Goal: Use online tool/utility: Utilize a website feature to perform a specific function

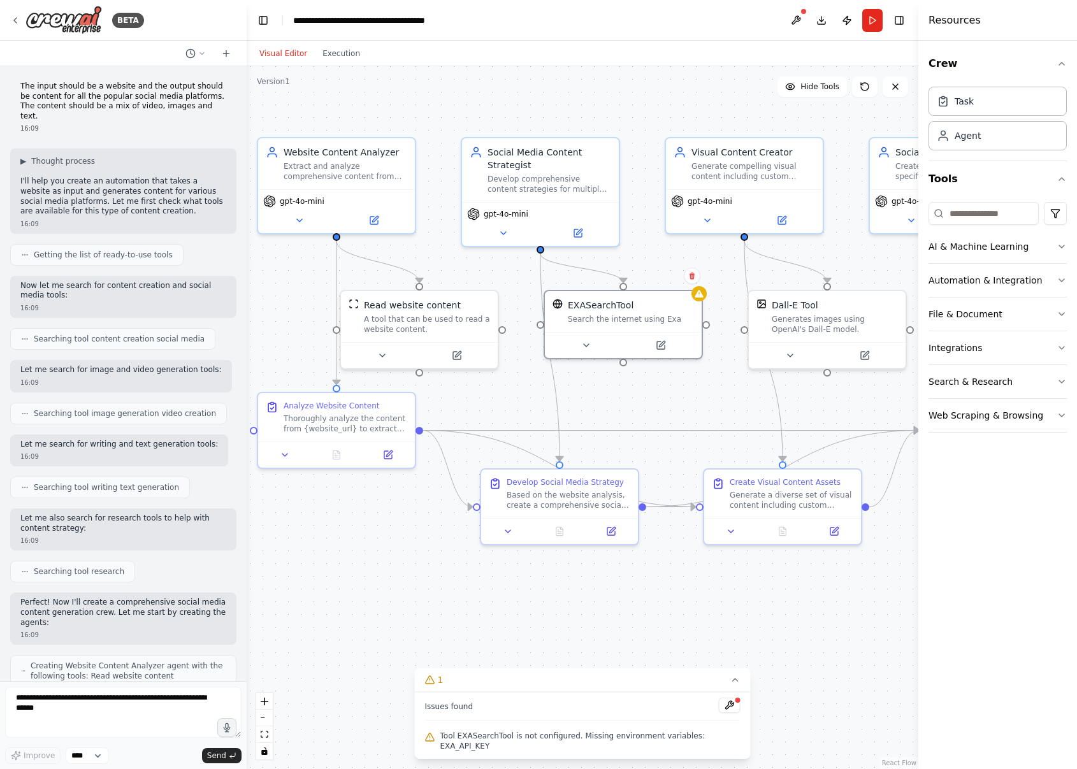
scroll to position [249, 0]
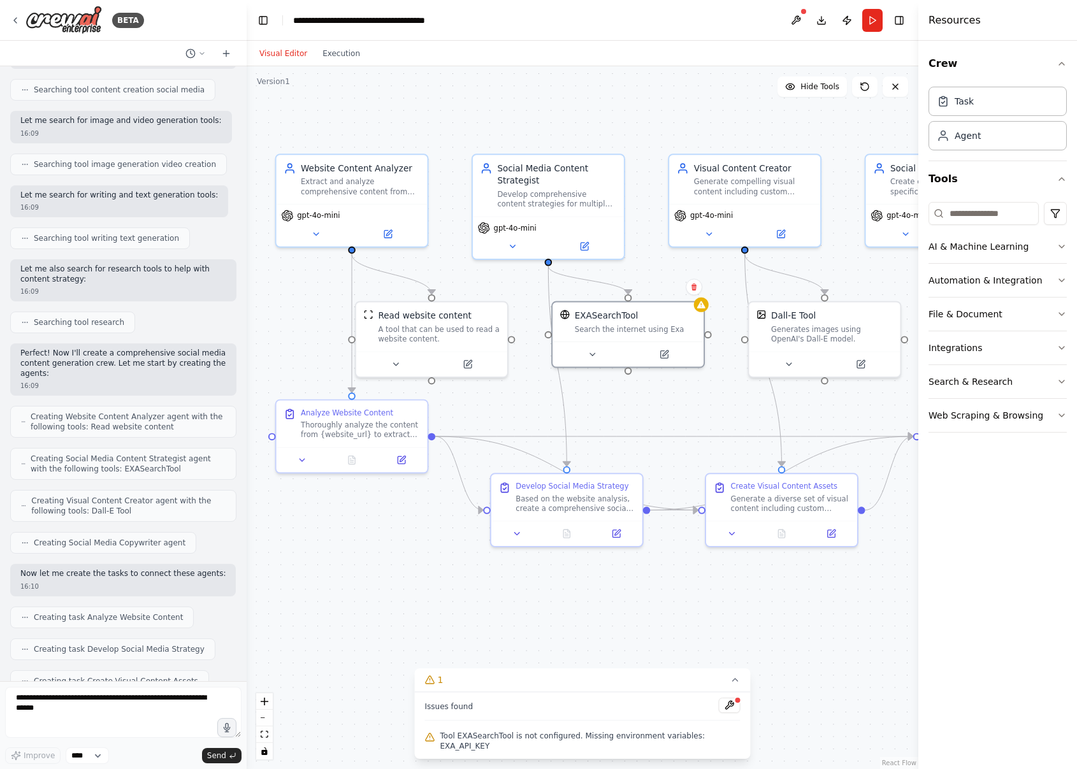
click at [659, 731] on span "Tool EXASearchTool is not configured. Missing environment variables: EXA_API_KEY" at bounding box center [590, 741] width 300 height 20
click at [723, 708] on button at bounding box center [730, 705] width 22 height 15
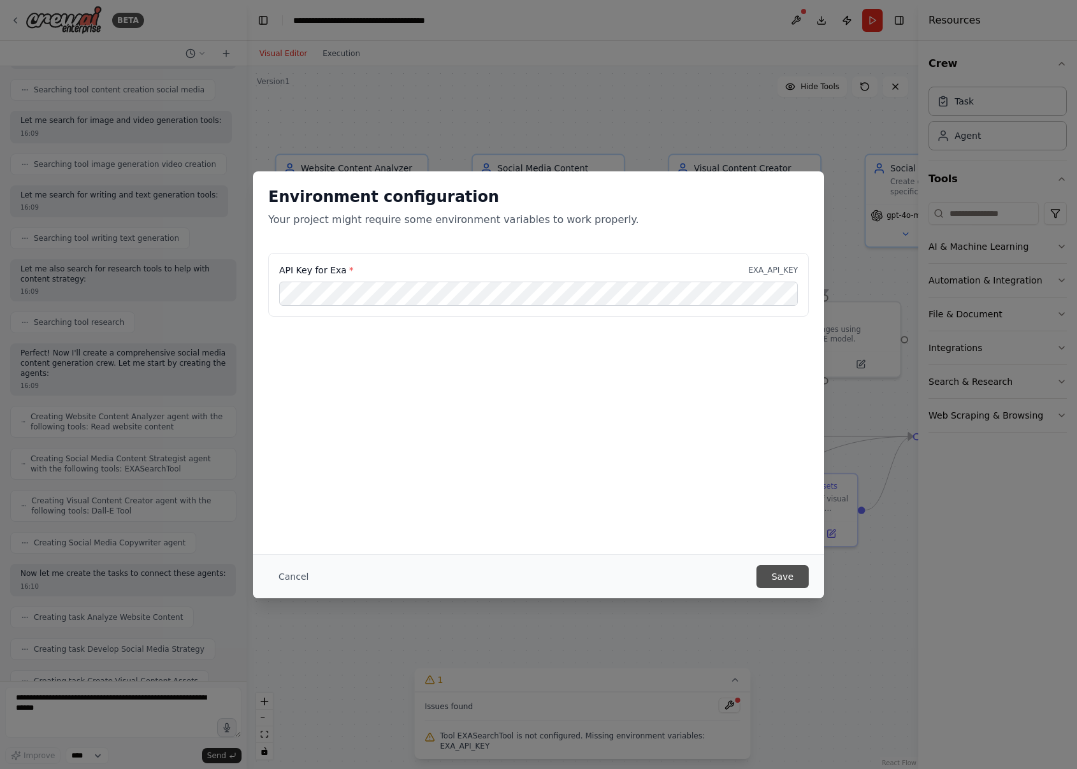
click at [784, 578] on button "Save" at bounding box center [782, 576] width 52 height 23
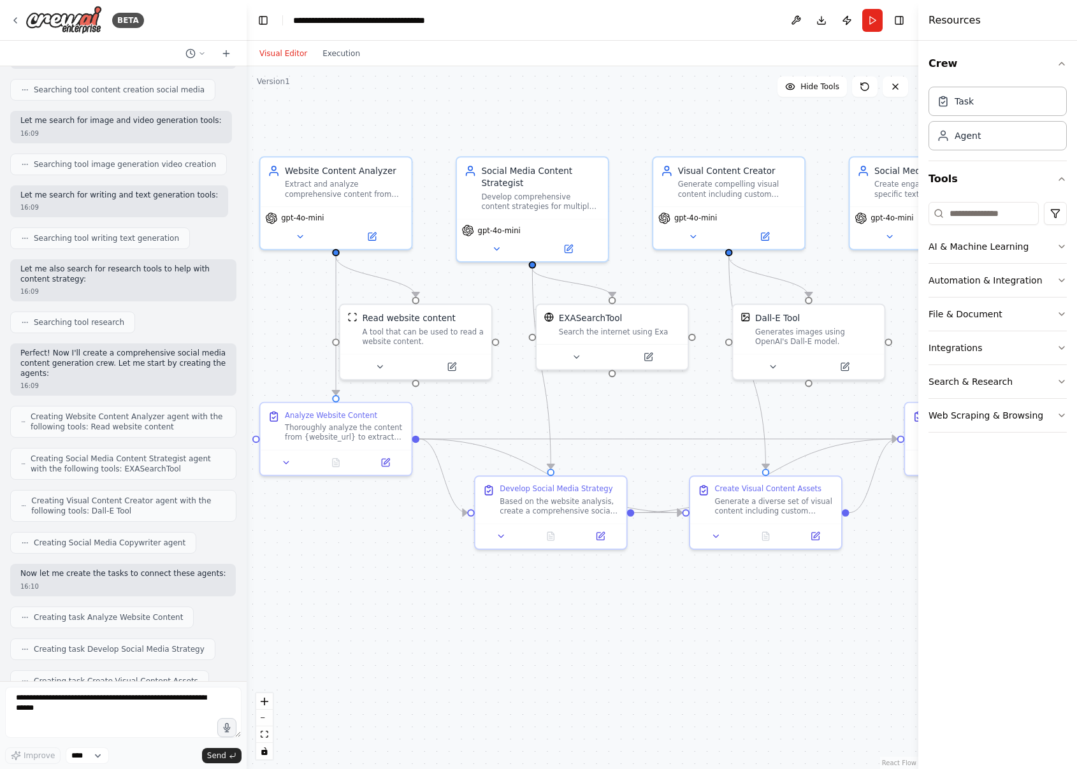
drag, startPoint x: 820, startPoint y: 577, endPoint x: 807, endPoint y: 580, distance: 13.0
click at [807, 580] on div ".deletable-edge-delete-btn { width: 20px; height: 20px; border: 0px solid #ffff…" at bounding box center [582, 417] width 671 height 703
click at [869, 22] on button "Run" at bounding box center [872, 20] width 20 height 23
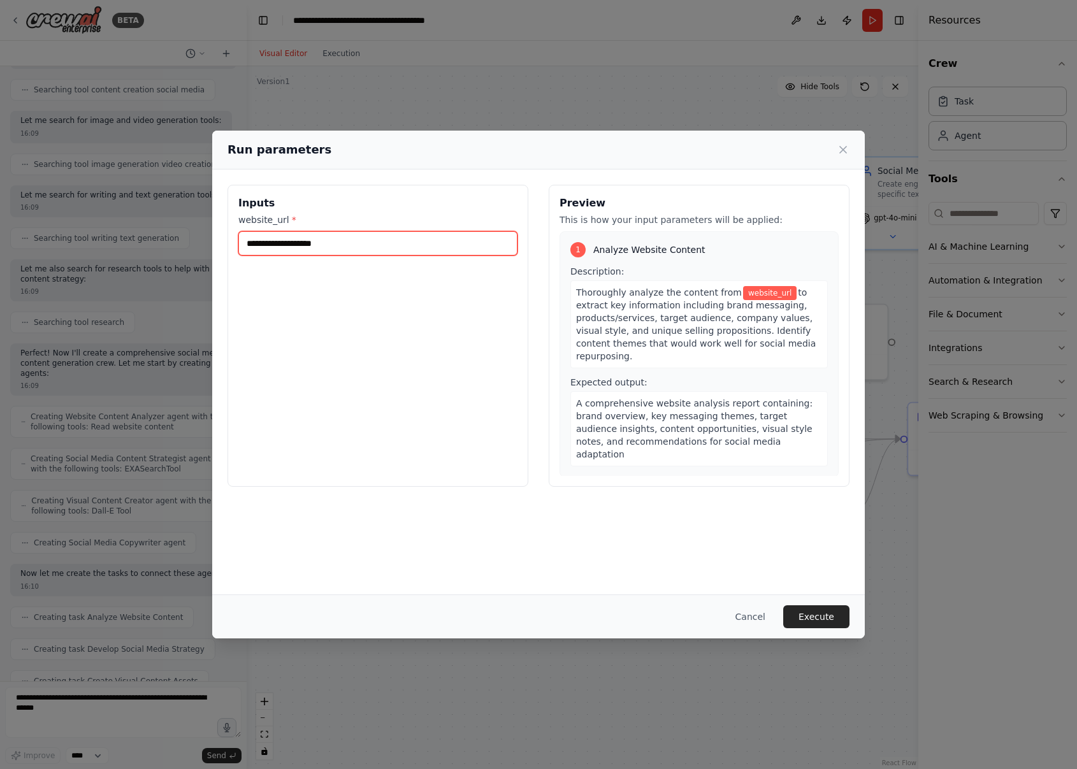
click at [320, 251] on input "website_url *" at bounding box center [377, 243] width 279 height 24
paste input "**********"
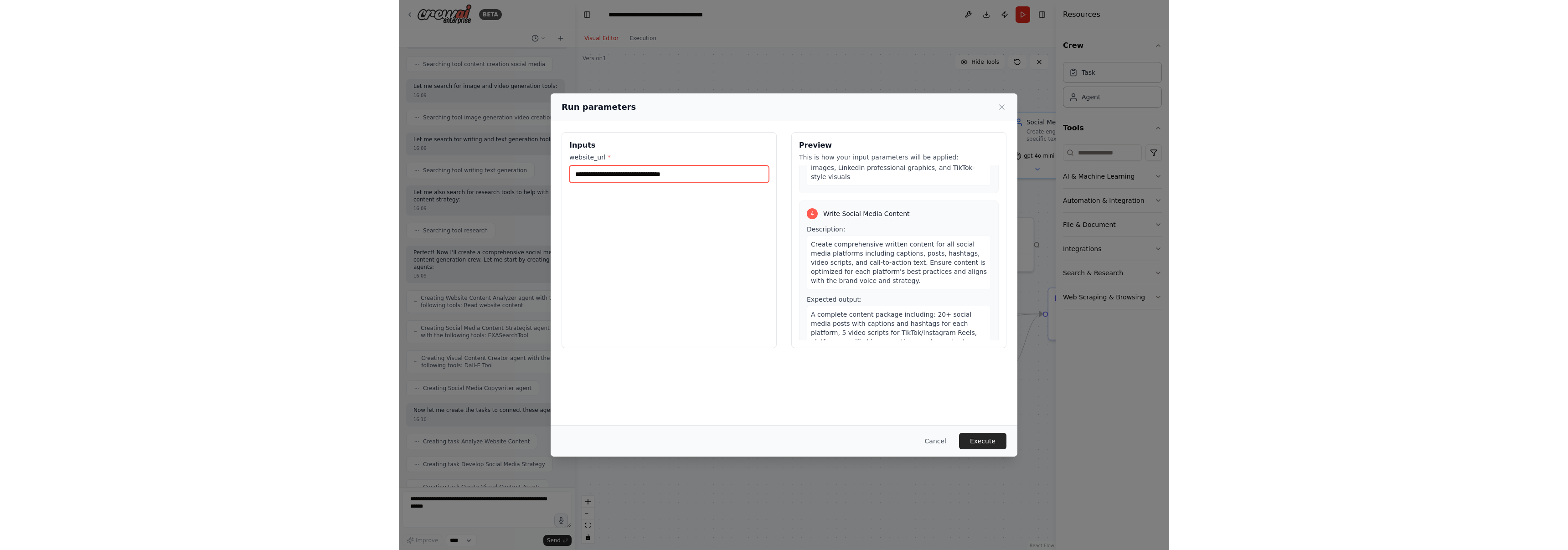
scroll to position [514, 0]
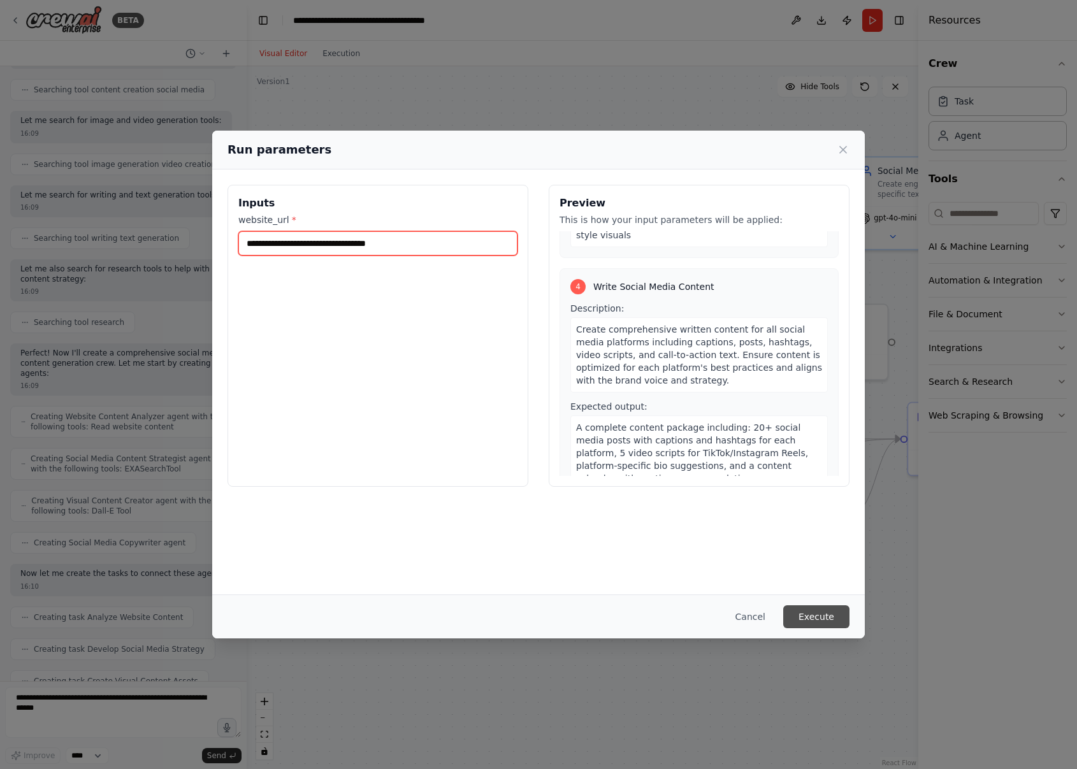
type input "**********"
click at [817, 615] on button "Execute" at bounding box center [816, 616] width 66 height 23
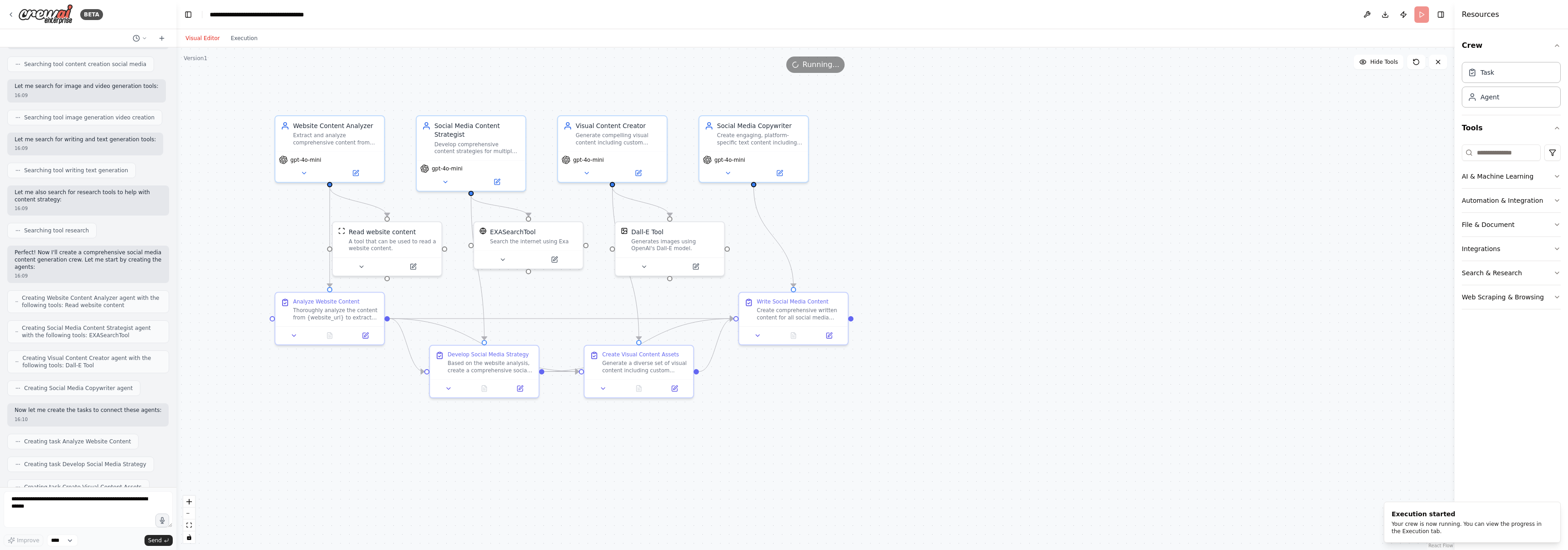
drag, startPoint x: 776, startPoint y: 276, endPoint x: 867, endPoint y: 280, distance: 91.1
click at [770, 280] on div ".deletable-edge-delete-btn { width: 20px; height: 20px; border: 0px solid #ffff…" at bounding box center [816, 298] width 1278 height 503
drag, startPoint x: 865, startPoint y: 264, endPoint x: 867, endPoint y: 269, distance: 5.4
click at [770, 269] on div ".deletable-edge-delete-btn { width: 20px; height: 20px; border: 0px solid #ffff…" at bounding box center [816, 298] width 1278 height 503
click at [404, 244] on div "A tool that can be used to read a website content." at bounding box center [379, 247] width 90 height 14
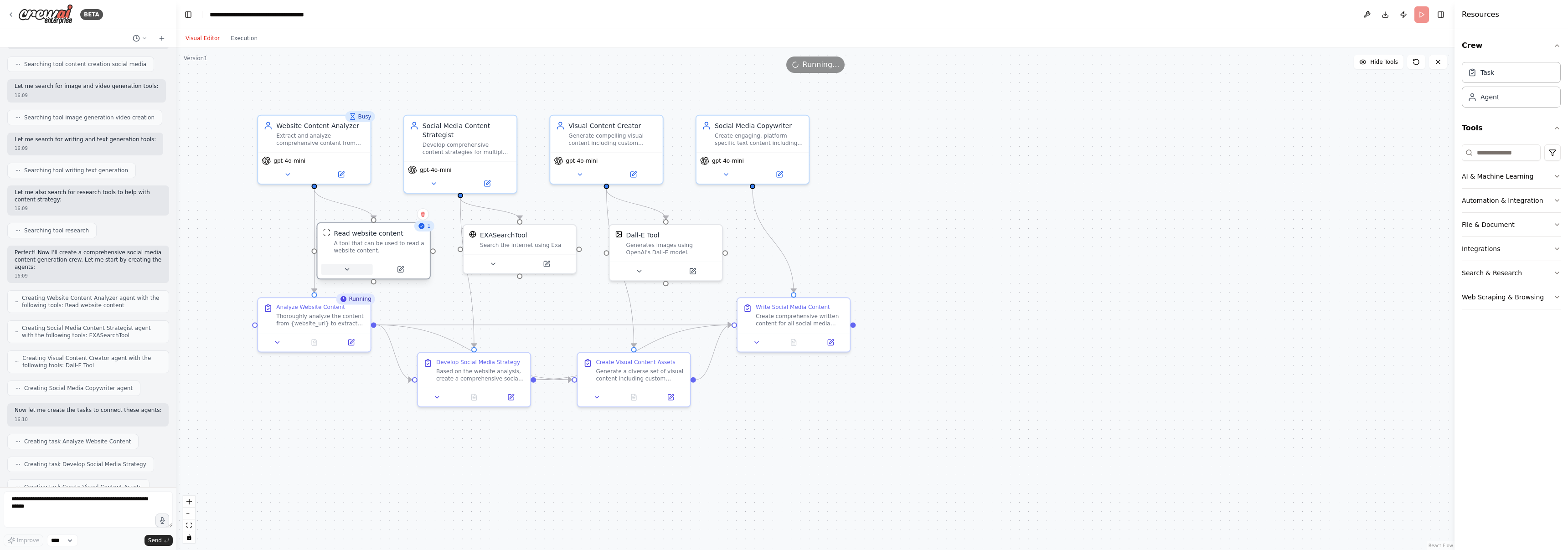
click at [345, 268] on icon at bounding box center [347, 269] width 7 height 7
click at [452, 269] on div ".deletable-edge-delete-btn { width: 20px; height: 20px; border: 0px solid #ffff…" at bounding box center [816, 298] width 1278 height 503
click at [316, 342] on icon at bounding box center [314, 340] width 5 height 6
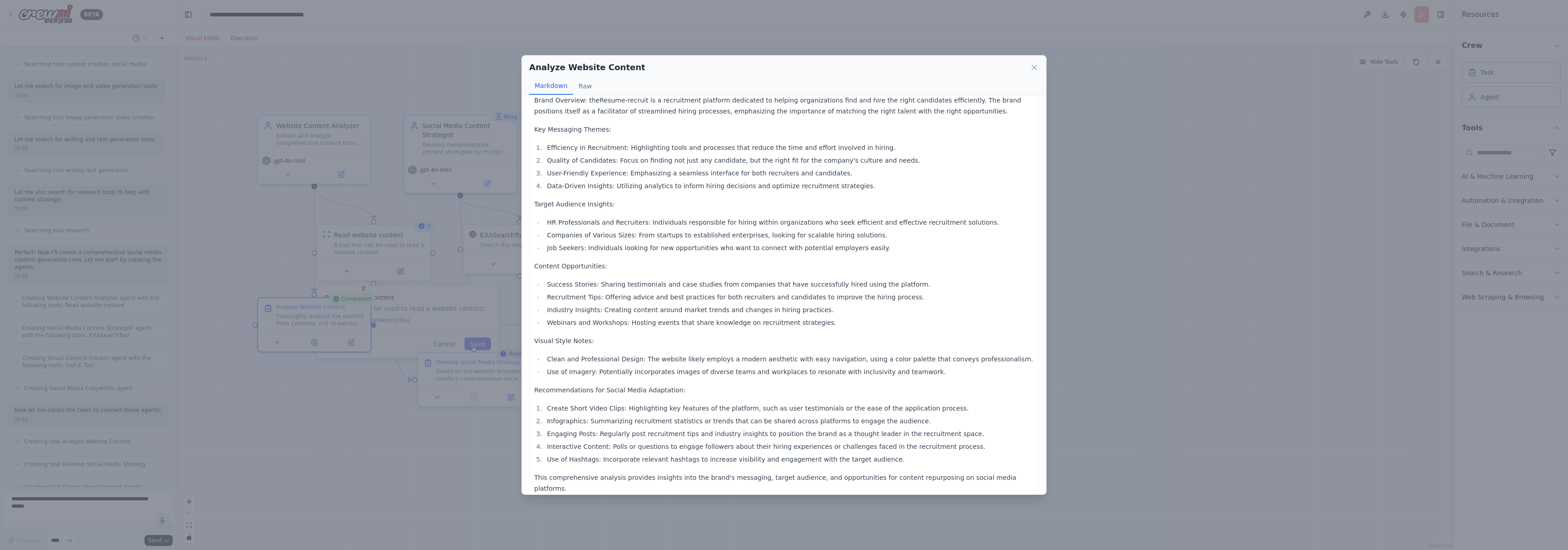
scroll to position [13, 0]
click at [583, 87] on button "Raw" at bounding box center [585, 86] width 24 height 17
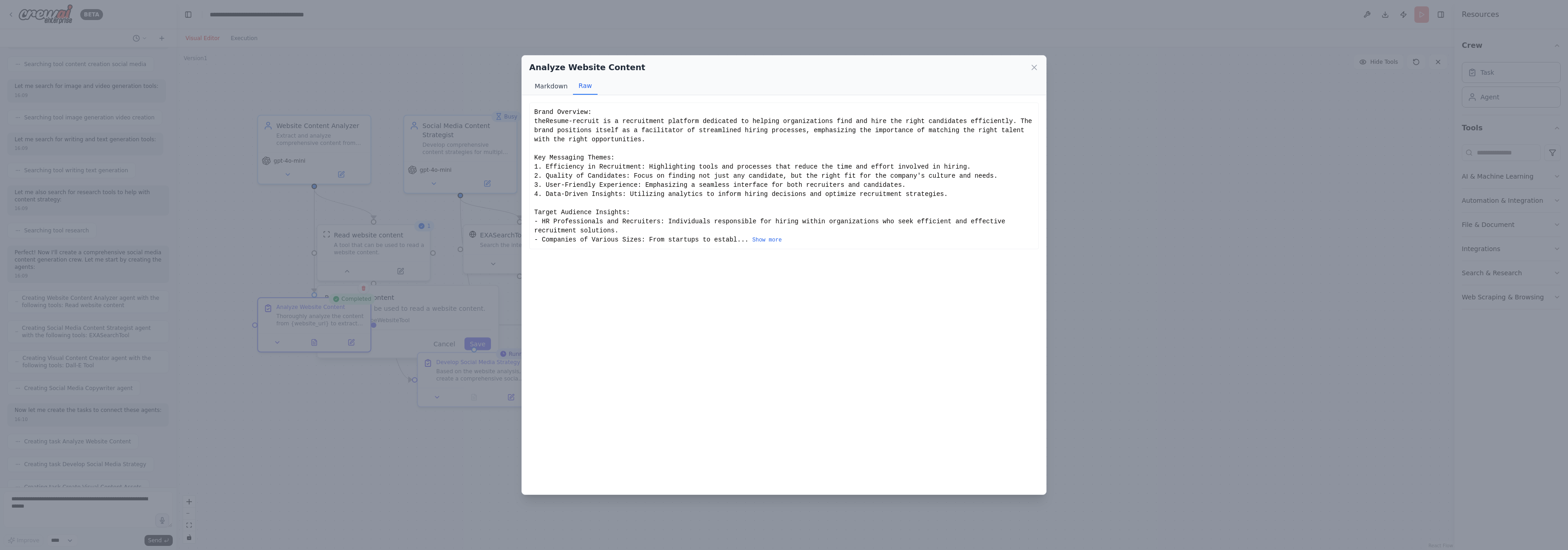
click at [555, 87] on button "Markdown" at bounding box center [551, 86] width 44 height 17
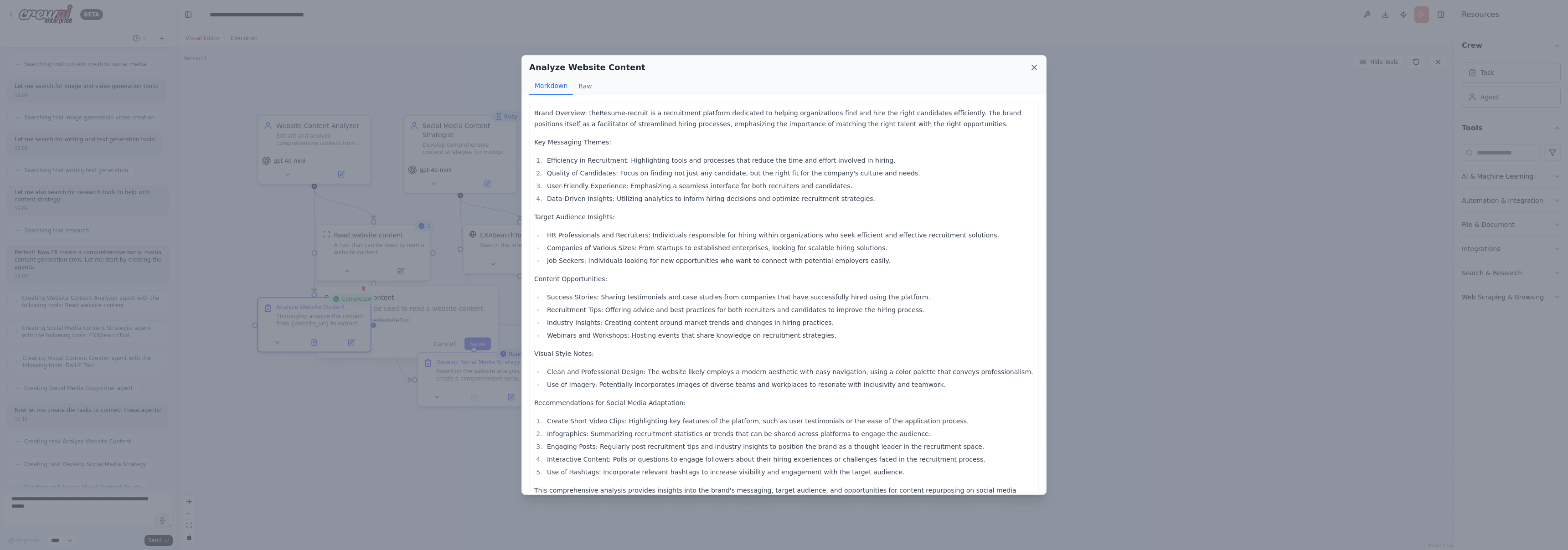
click at [770, 67] on icon at bounding box center [1034, 67] width 9 height 9
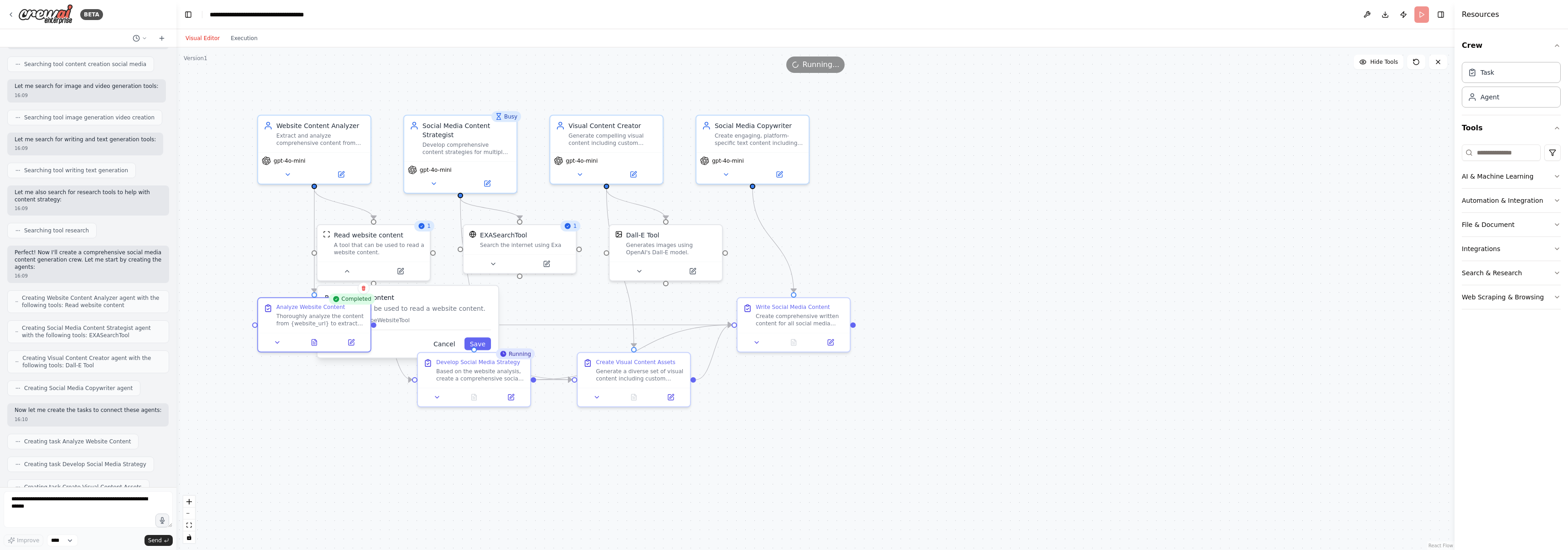
click at [444, 343] on button "Cancel" at bounding box center [444, 344] width 33 height 13
click at [427, 295] on div ".deletable-edge-delete-btn { width: 20px; height: 20px; border: 0px solid #ffff…" at bounding box center [816, 298] width 1278 height 503
drag, startPoint x: 375, startPoint y: 240, endPoint x: 389, endPoint y: 237, distance: 14.3
click at [389, 237] on div "Read website content A tool that can be used to read a website content." at bounding box center [393, 242] width 90 height 26
click at [475, 398] on icon at bounding box center [474, 395] width 5 height 6
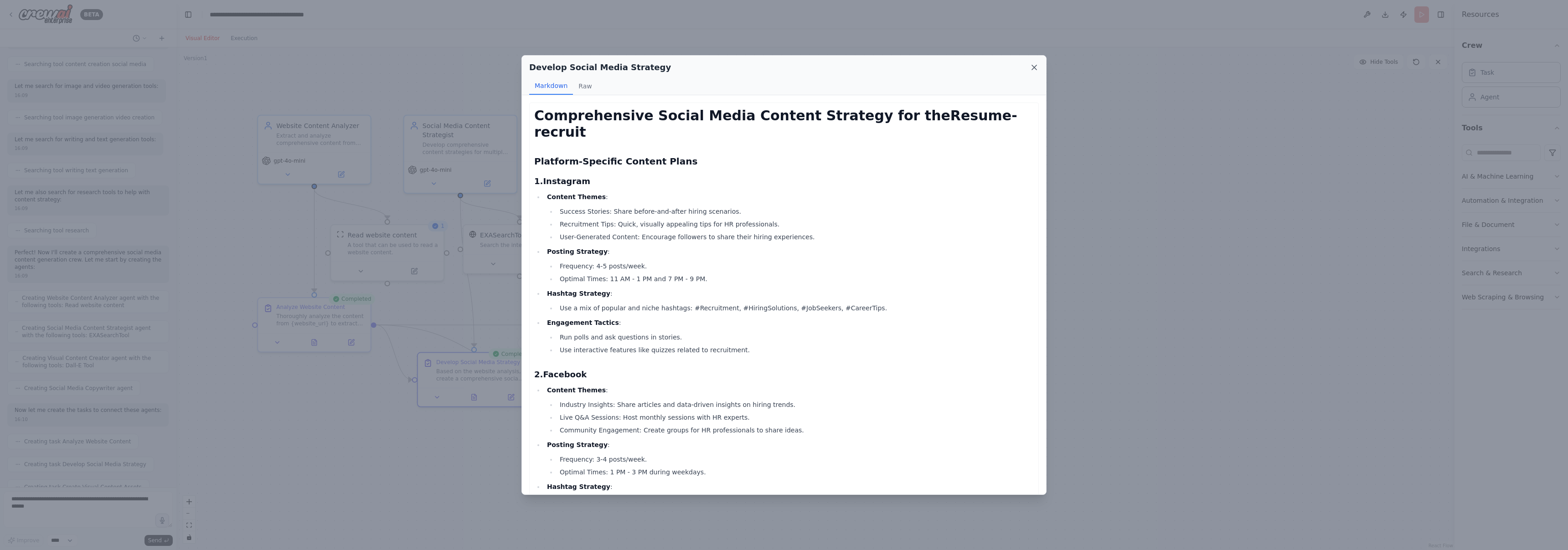
click at [770, 69] on icon at bounding box center [1034, 67] width 4 height 4
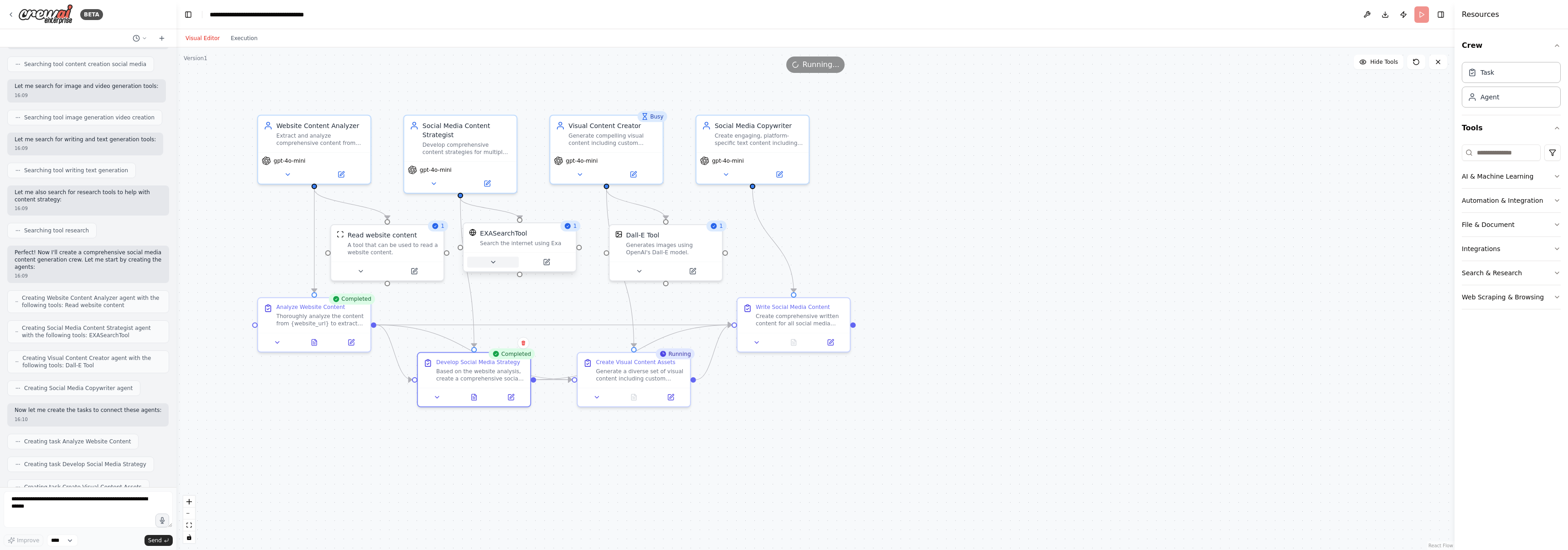
click at [503, 265] on button at bounding box center [493, 262] width 52 height 11
click at [503, 264] on button at bounding box center [493, 262] width 52 height 11
click at [633, 395] on icon at bounding box center [633, 395] width 1 height 0
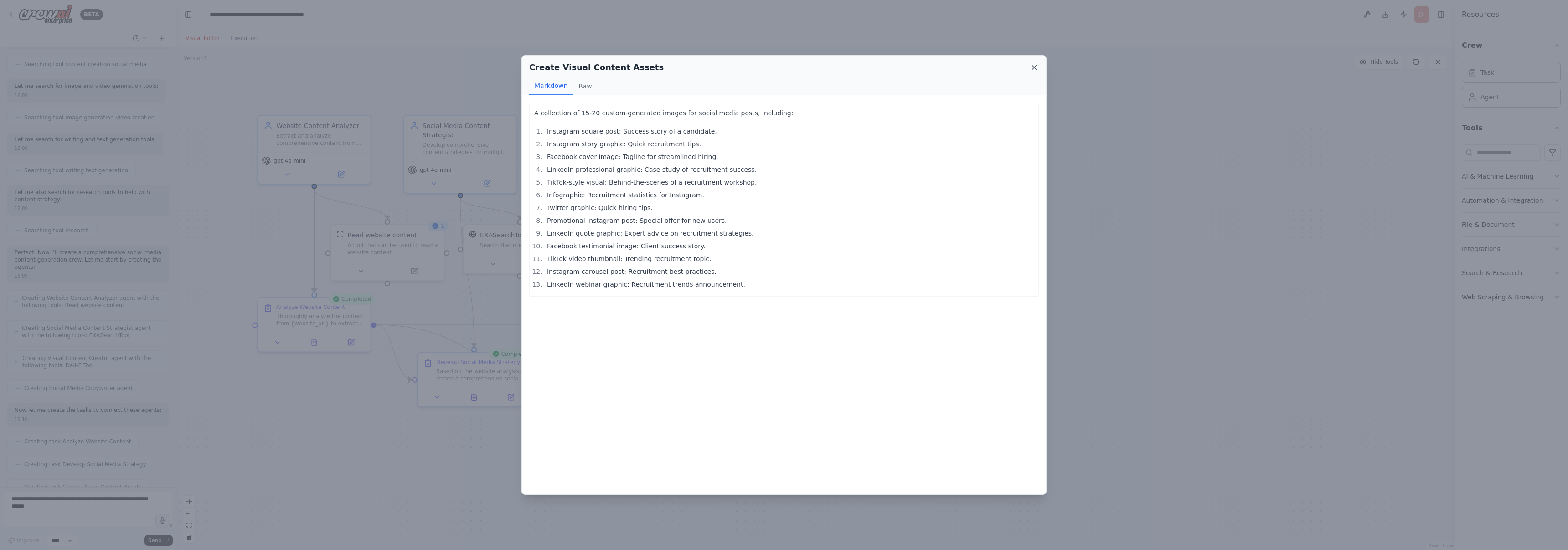
click at [770, 67] on icon at bounding box center [1034, 67] width 9 height 9
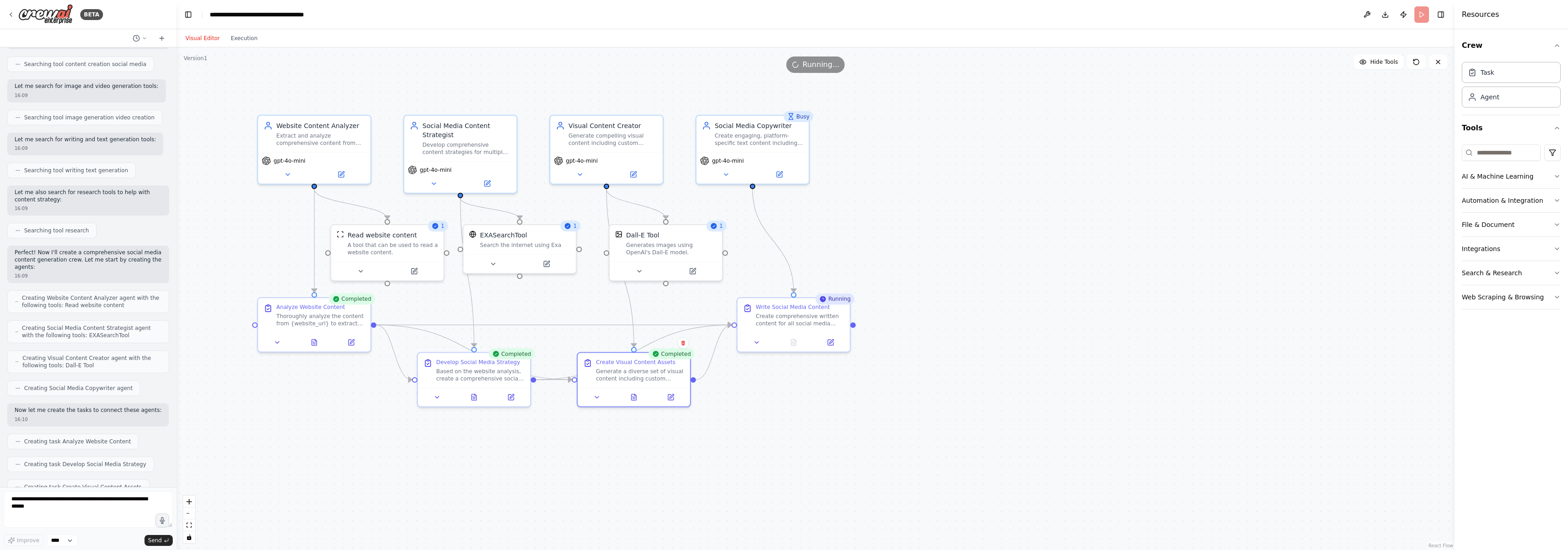
click at [770, 202] on div ".deletable-edge-delete-btn { width: 20px; height: 20px; border: 0px solid #ffff…" at bounding box center [816, 298] width 1278 height 503
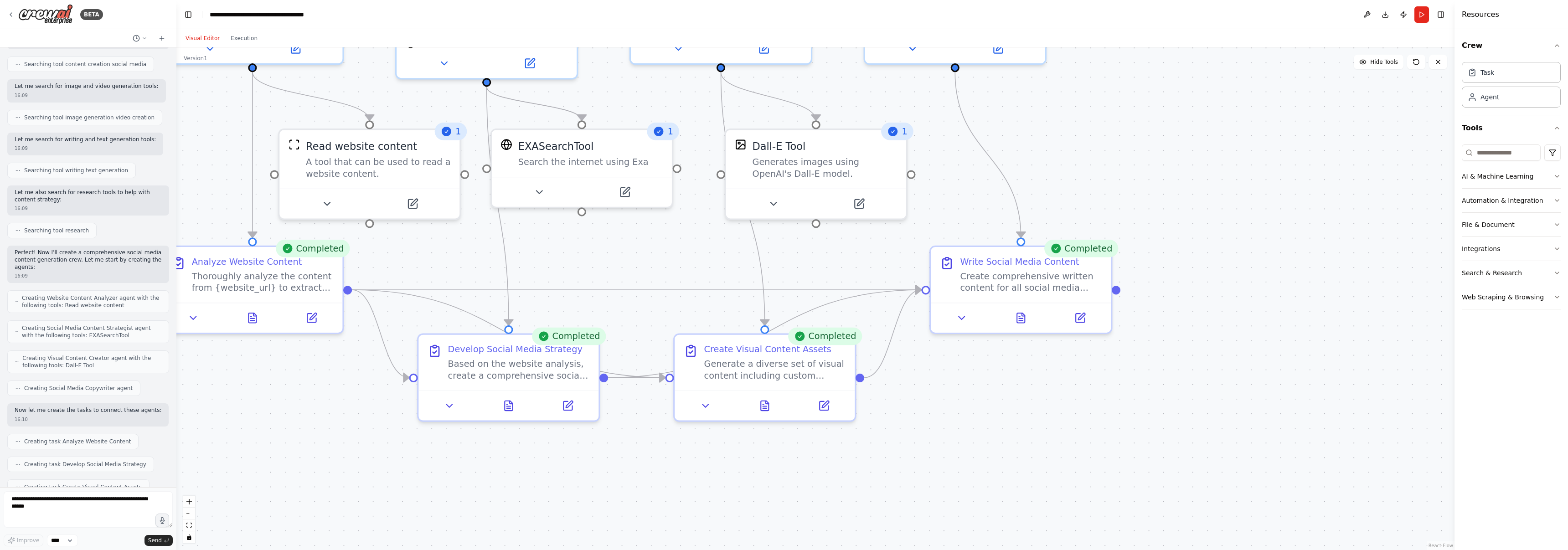
drag, startPoint x: 936, startPoint y: 338, endPoint x: 1272, endPoint y: 335, distance: 336.0
click at [770, 335] on div ".deletable-edge-delete-btn { width: 20px; height: 20px; border: 0px solid #ffff…" at bounding box center [816, 298] width 1278 height 503
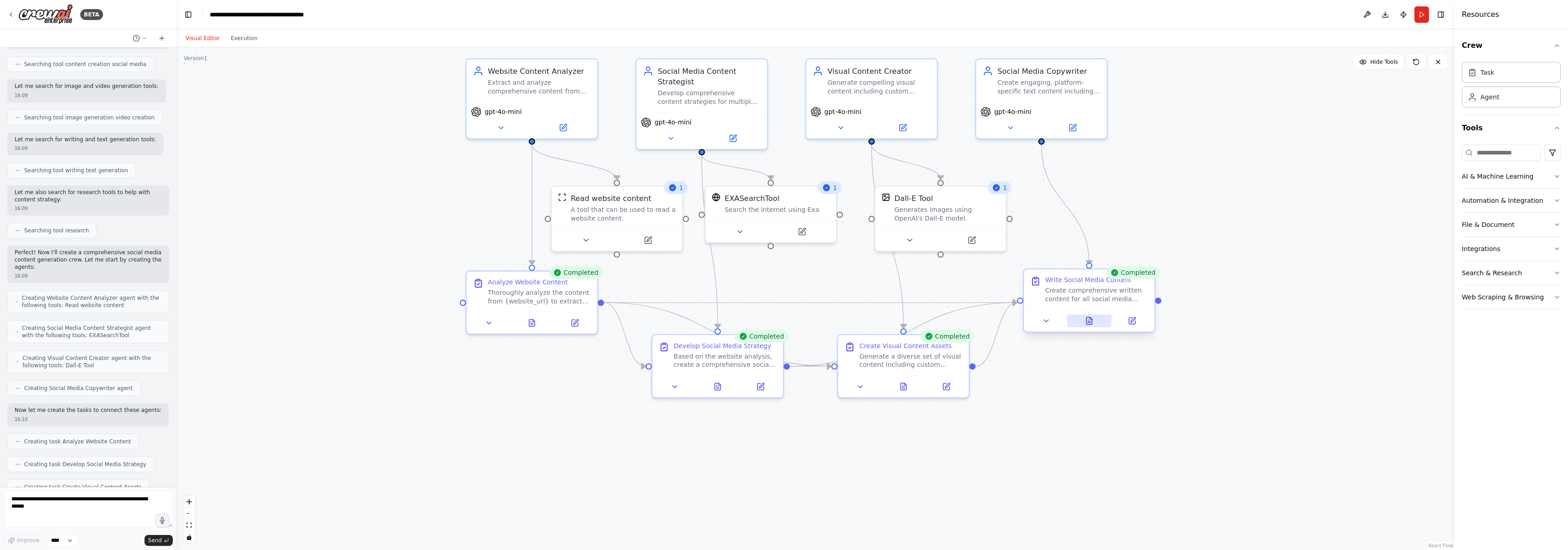
click at [770, 325] on button at bounding box center [1089, 321] width 45 height 13
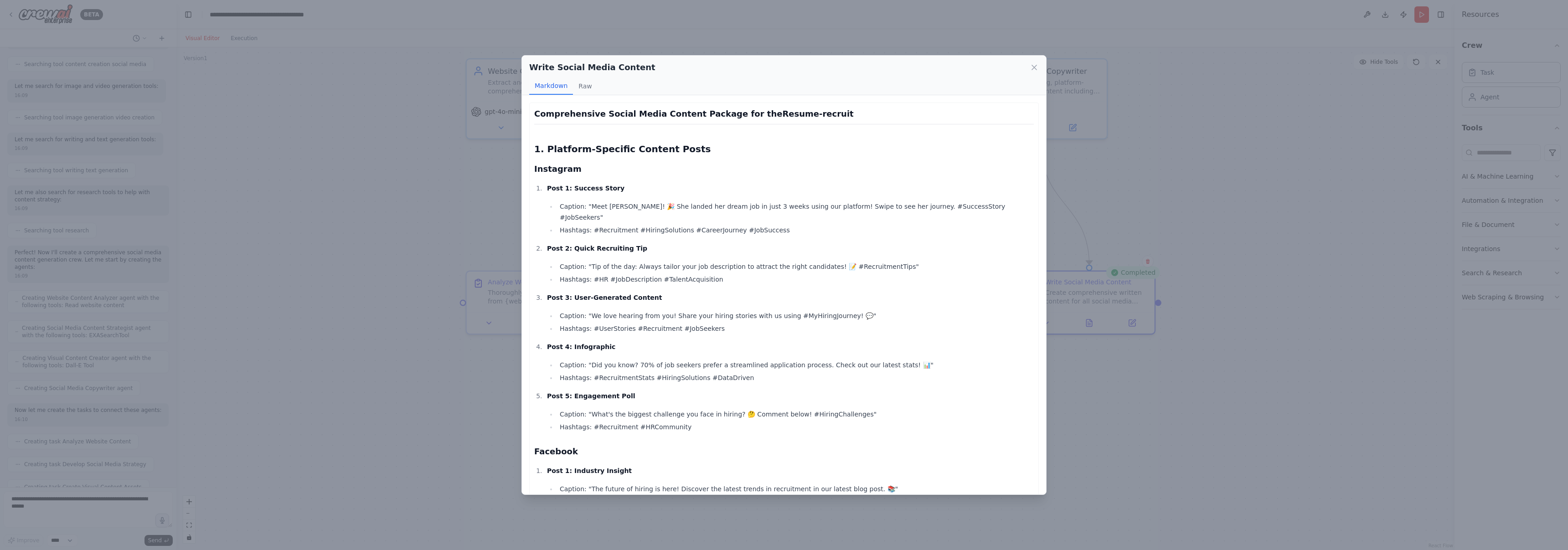
drag, startPoint x: 588, startPoint y: 206, endPoint x: 774, endPoint y: 207, distance: 186.0
click at [766, 207] on li "Caption: "Meet [PERSON_NAME]! 🎉 She landed her dream job in just 3 weeks using …" at bounding box center [795, 212] width 477 height 22
click at [603, 225] on li "Hashtags: #Recruitment #HiringSolutions #CareerJourney #JobSuccess" at bounding box center [795, 230] width 477 height 11
drag, startPoint x: 593, startPoint y: 220, endPoint x: 777, endPoint y: 222, distance: 184.0
click at [770, 225] on li "Hashtags: #Recruitment #HiringSolutions #CareerJourney #JobSuccess" at bounding box center [795, 230] width 477 height 11
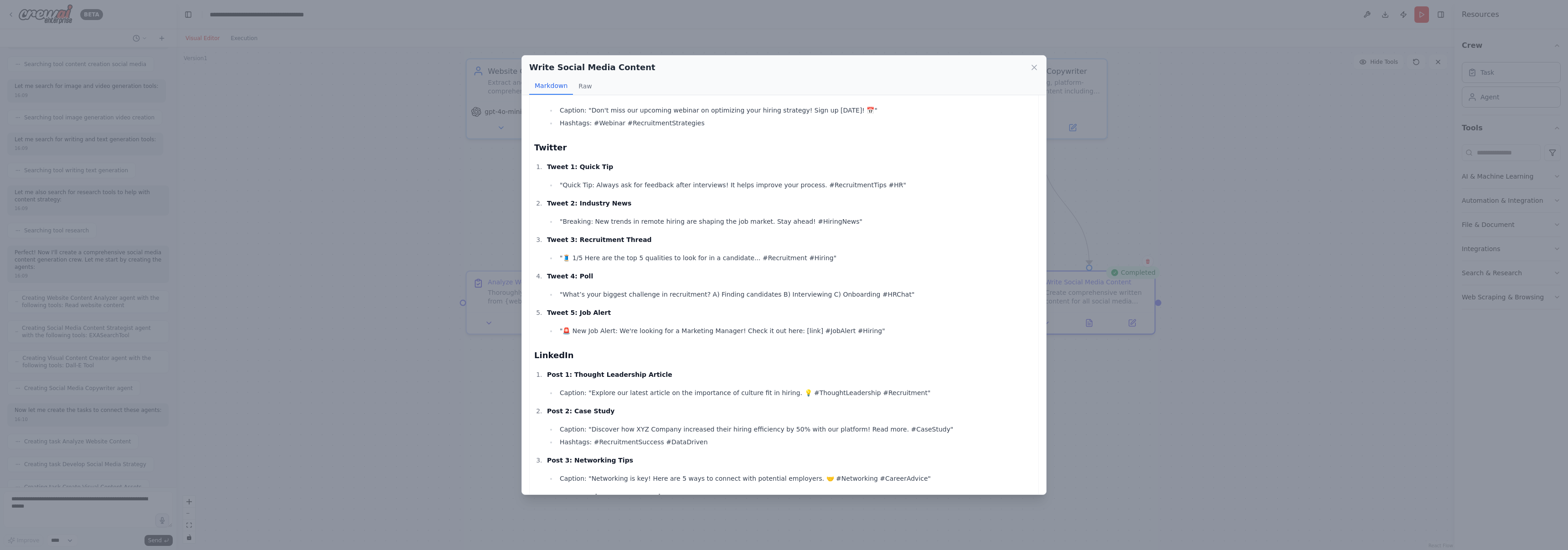
scroll to position [384, 0]
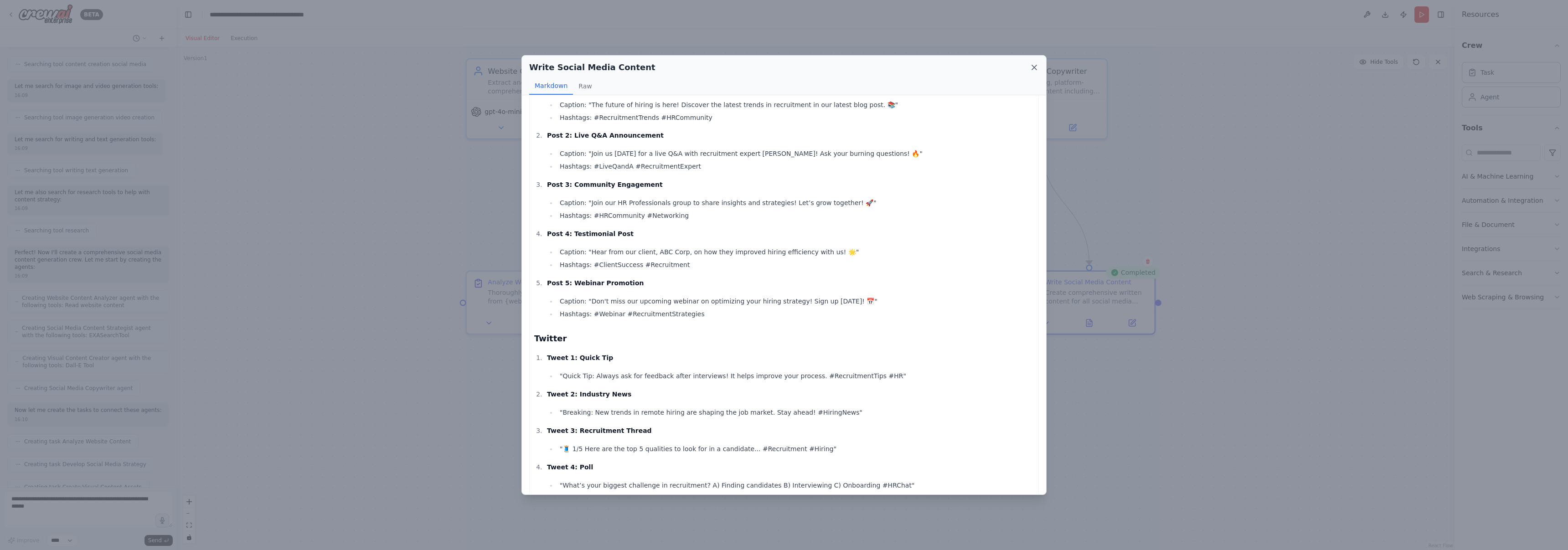
click at [770, 69] on icon at bounding box center [1034, 67] width 4 height 4
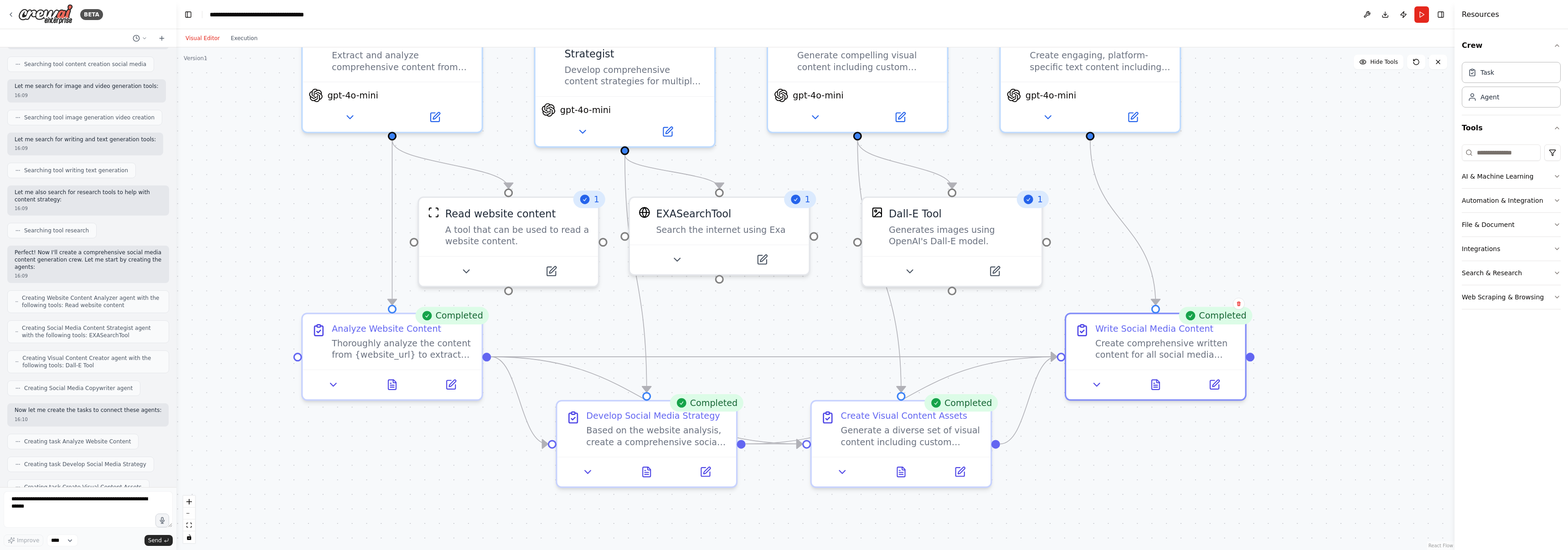
drag, startPoint x: 1046, startPoint y: 381, endPoint x: 1089, endPoint y: 483, distance: 110.7
click at [770, 483] on div ".deletable-edge-delete-btn { width: 20px; height: 20px; border: 0px solid #ffff…" at bounding box center [816, 298] width 1278 height 503
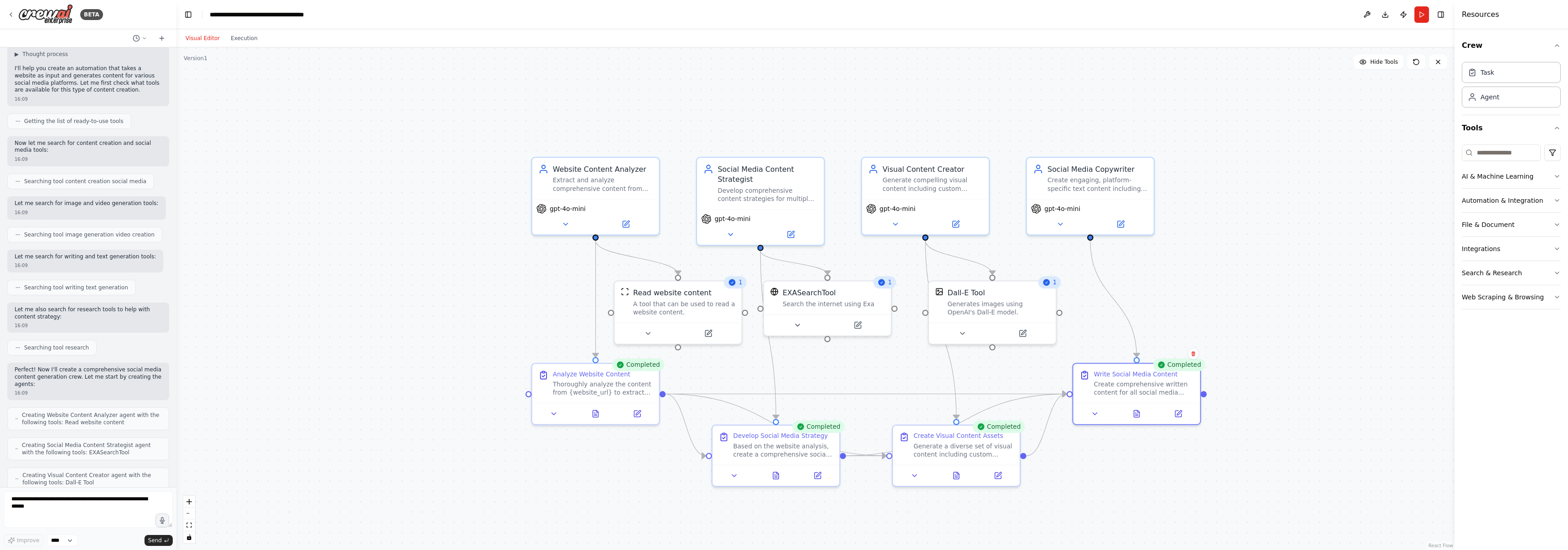
scroll to position [0, 0]
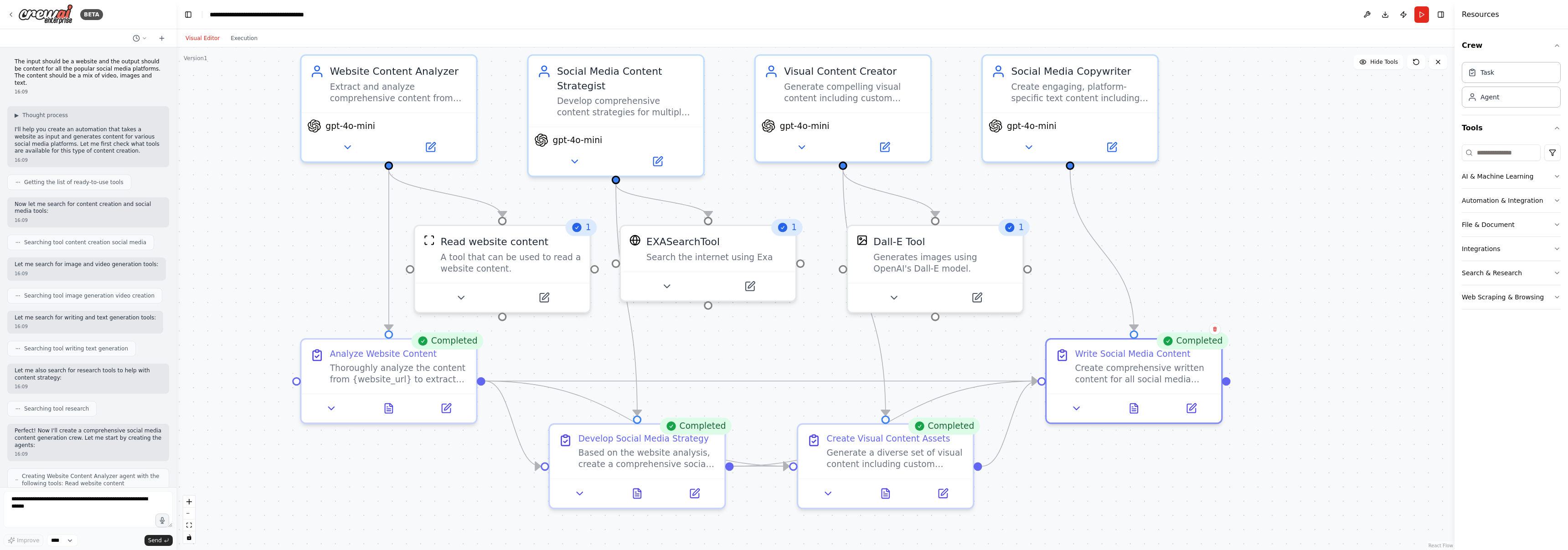
drag, startPoint x: 1229, startPoint y: 283, endPoint x: 1277, endPoint y: 214, distance: 84.1
click at [770, 214] on div ".deletable-edge-delete-btn { width: 20px; height: 20px; border: 0px solid #ffff…" at bounding box center [816, 298] width 1278 height 503
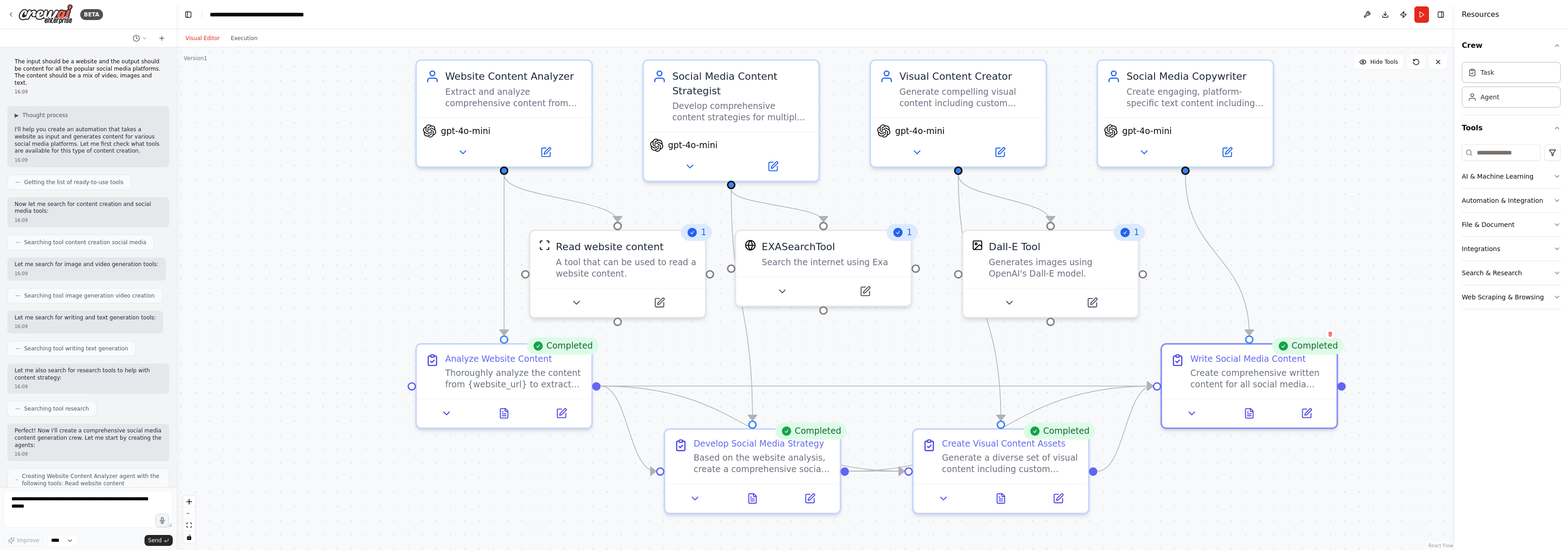
drag, startPoint x: 1257, startPoint y: 212, endPoint x: 1365, endPoint y: 218, distance: 108.2
click at [770, 218] on div ".deletable-edge-delete-btn { width: 20px; height: 20px; border: 0px solid #ffff…" at bounding box center [816, 298] width 1278 height 503
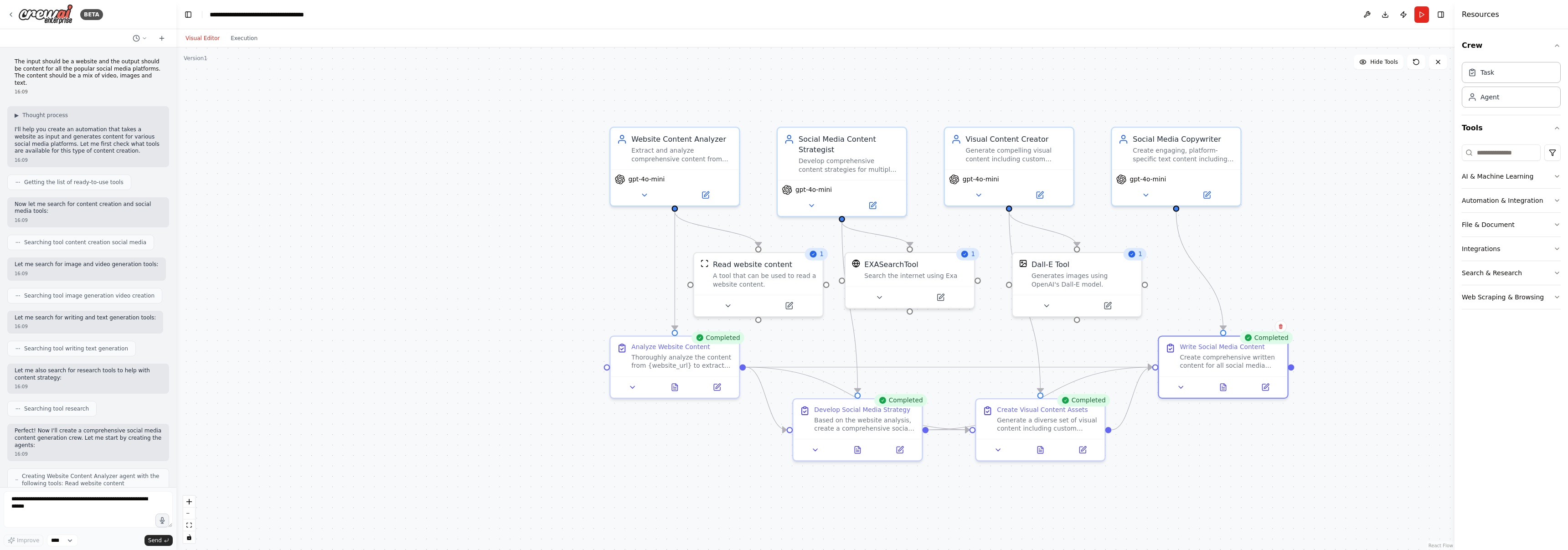
click at [71, 74] on p "The input should be a website and the output should be content for all the popu…" at bounding box center [88, 72] width 147 height 28
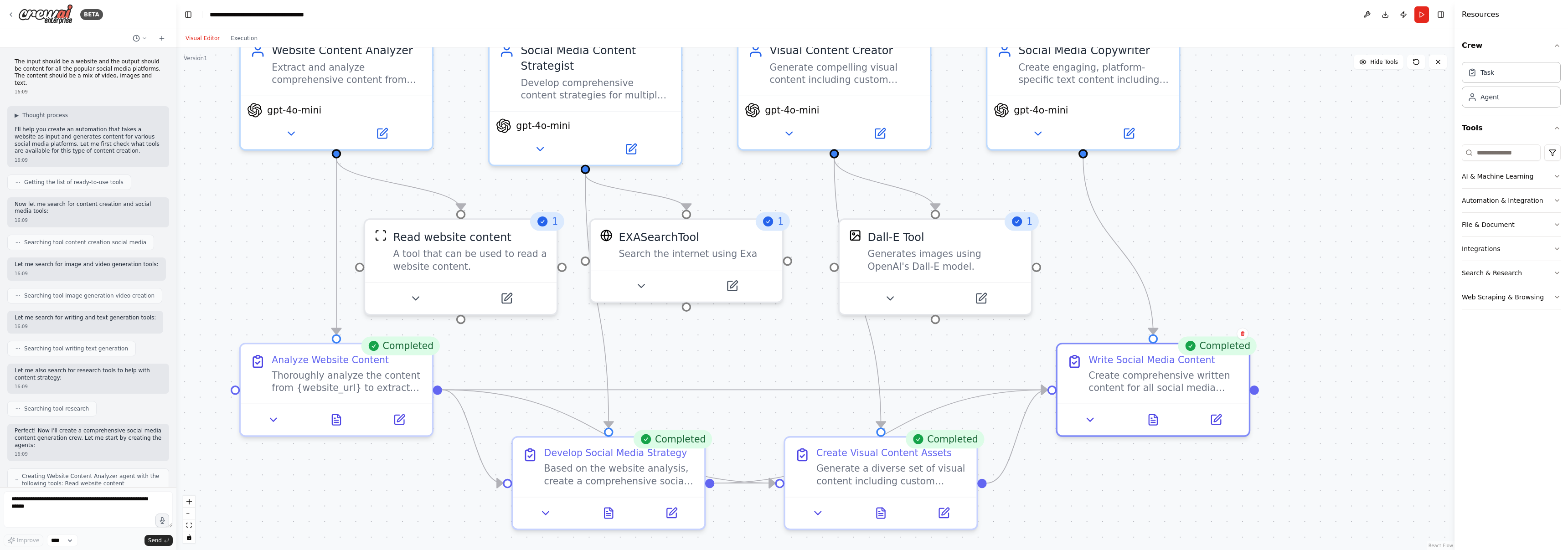
drag, startPoint x: 1276, startPoint y: 280, endPoint x: 1232, endPoint y: 280, distance: 44.0
click at [770, 280] on div ".deletable-edge-delete-btn { width: 20px; height: 20px; border: 0px solid #ffff…" at bounding box center [816, 298] width 1278 height 503
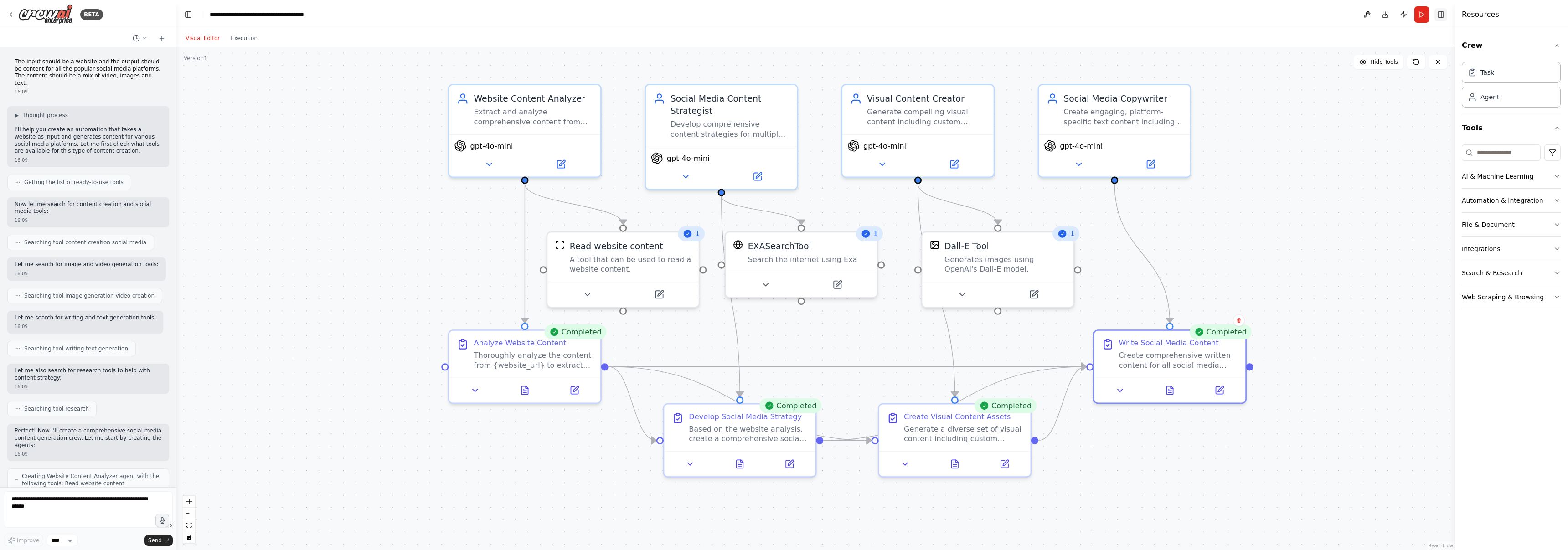
click at [770, 13] on button "Toggle Right Sidebar" at bounding box center [1441, 14] width 13 height 13
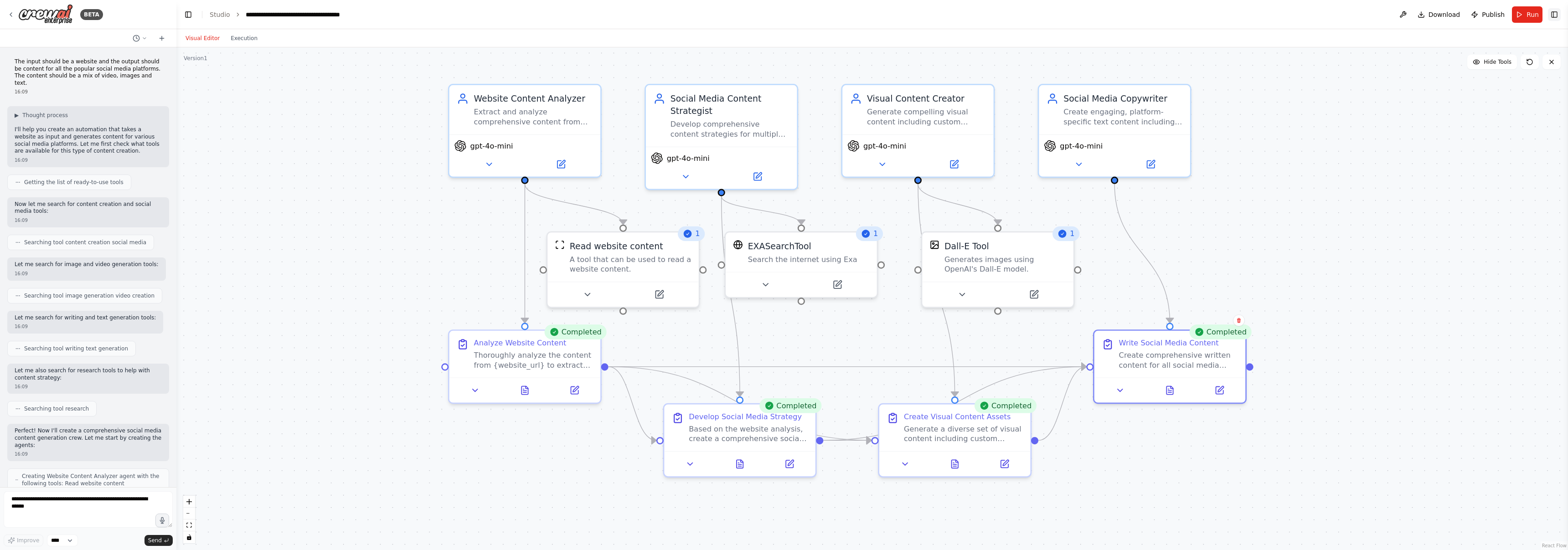
click at [770, 15] on button "Toggle Right Sidebar" at bounding box center [1554, 14] width 13 height 13
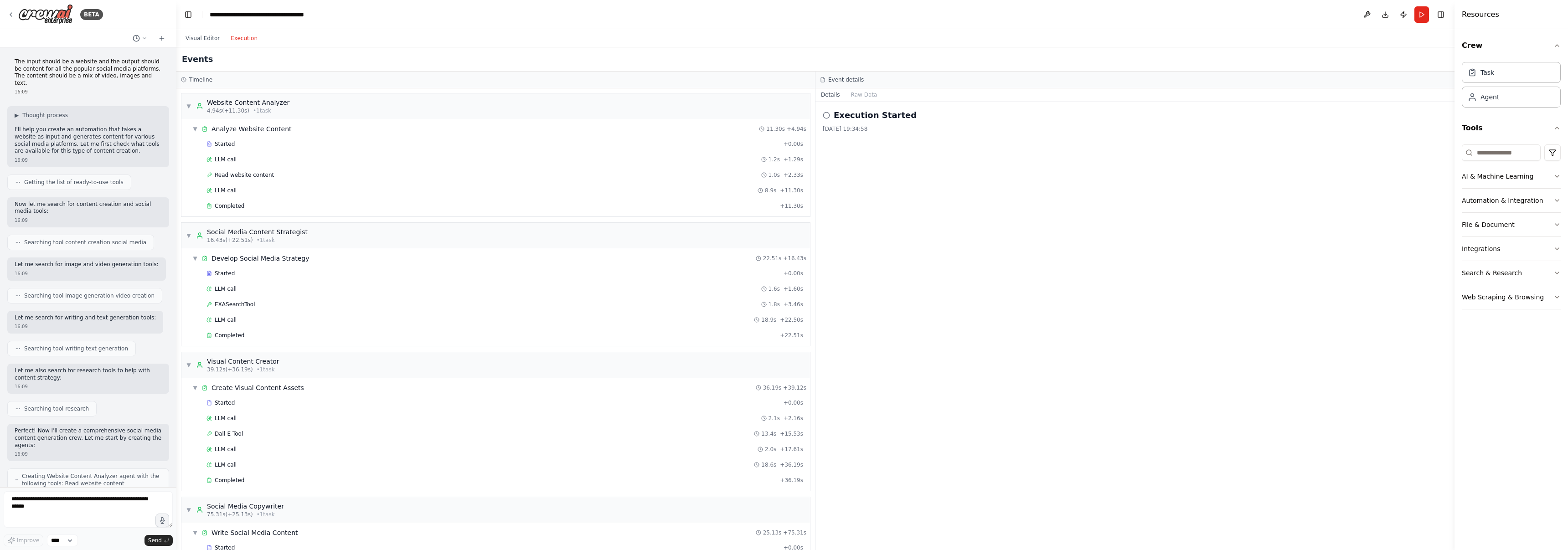
click at [250, 41] on button "Execution" at bounding box center [244, 38] width 38 height 11
click at [770, 118] on circle at bounding box center [826, 115] width 6 height 6
click at [770, 116] on icon at bounding box center [827, 115] width 7 height 7
click at [770, 96] on button "Raw Data" at bounding box center [865, 95] width 37 height 13
click at [770, 94] on button "Details" at bounding box center [831, 95] width 30 height 13
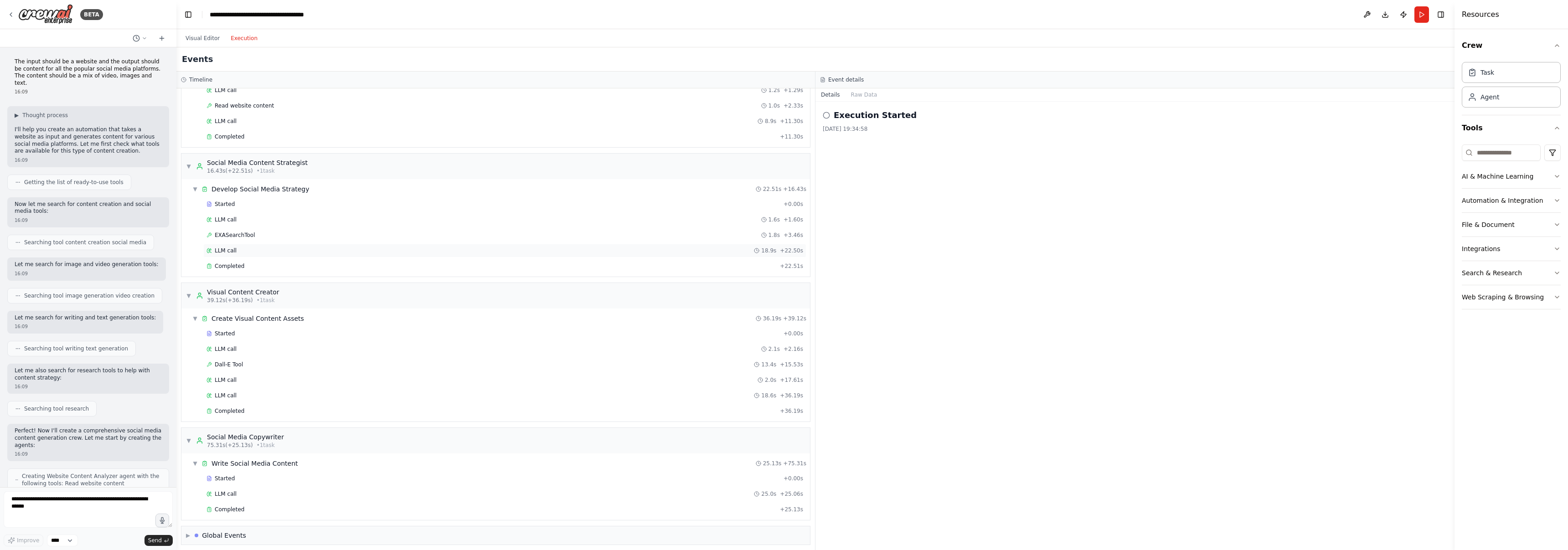
scroll to position [74, 0]
click at [294, 358] on div "Dall-E Tool 13.4s + 15.53s" at bounding box center [505, 359] width 597 height 7
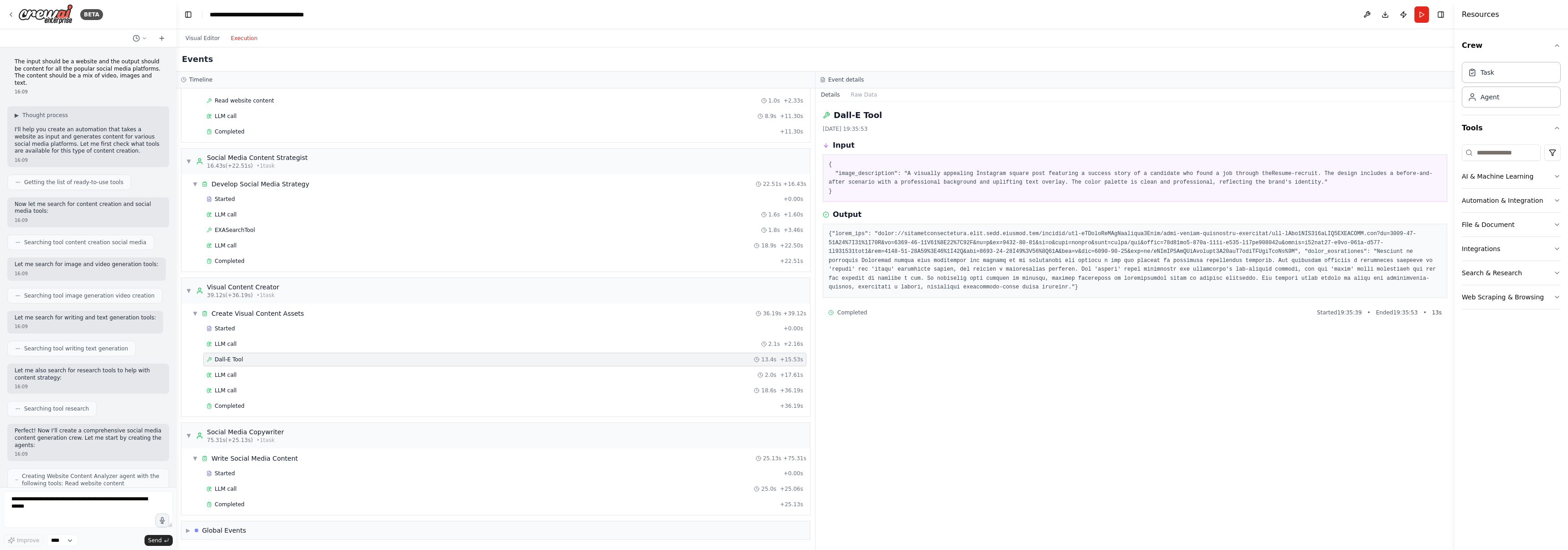
click at [770, 234] on pre at bounding box center [1135, 260] width 613 height 62
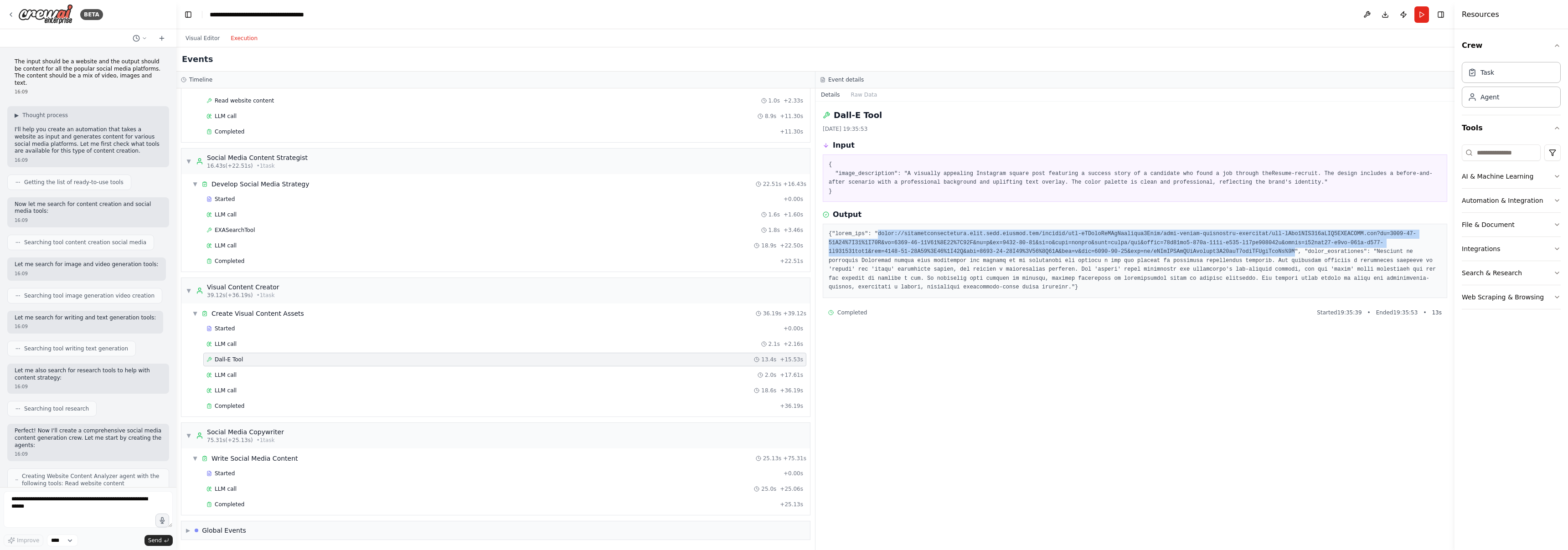
drag, startPoint x: 877, startPoint y: 234, endPoint x: 1293, endPoint y: 249, distance: 416.3
click at [770, 249] on pre at bounding box center [1135, 260] width 613 height 62
copy pre "[URL][DOMAIN_NAME][DATE][DATE]"
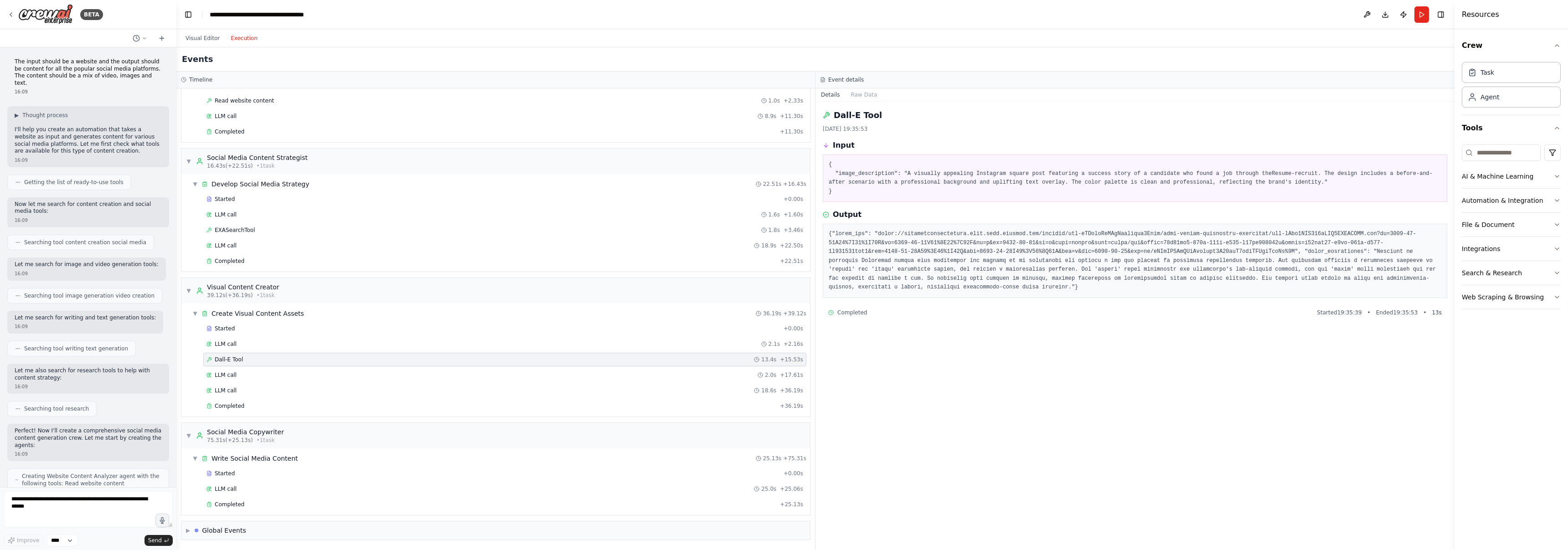
click at [770, 351] on div "Dall-E Tool [DATE] 19:35:53 Input { "image_description": "A visually appealing …" at bounding box center [1135, 325] width 639 height 448
click at [263, 489] on div "LLM call 25.0s + 25.06s" at bounding box center [505, 488] width 597 height 7
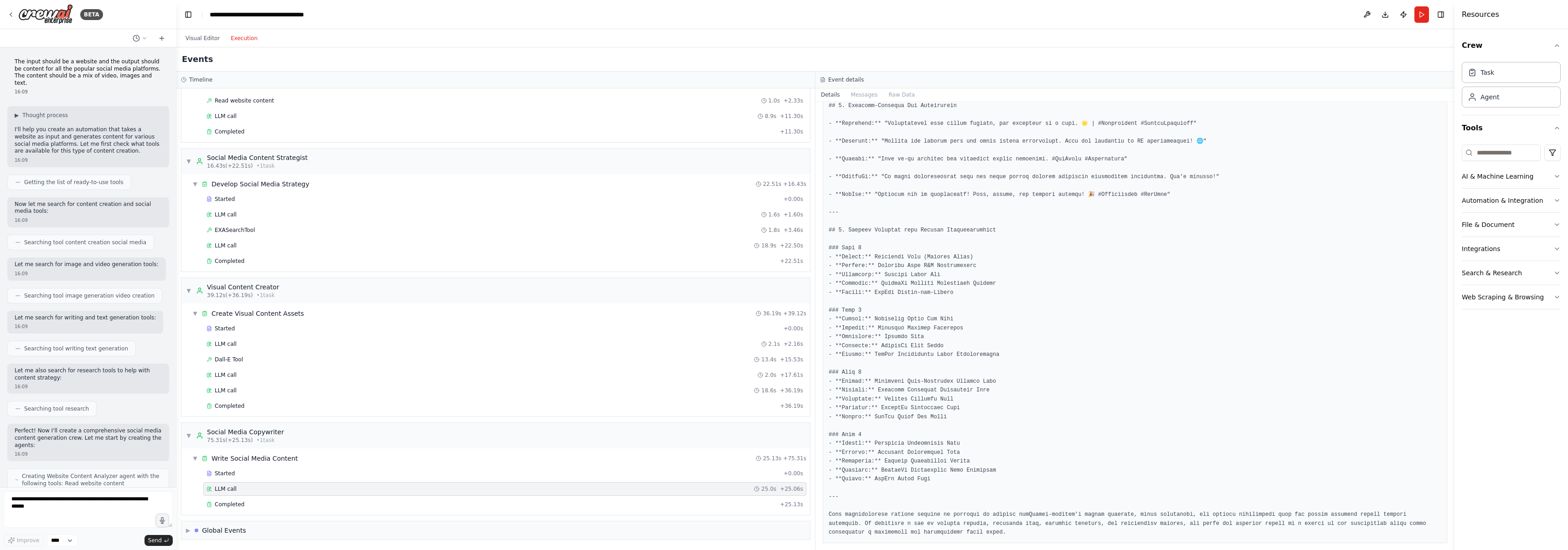
scroll to position [1011, 0]
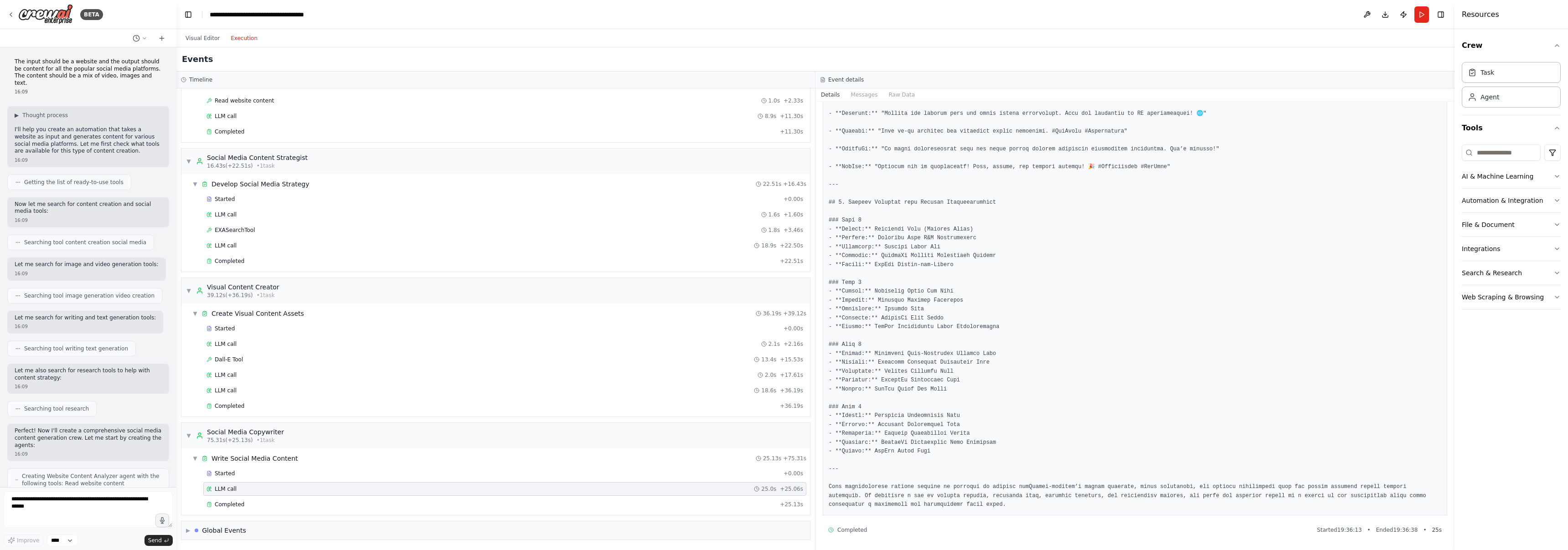
click at [770, 20] on header "**********" at bounding box center [816, 14] width 1278 height 29
